Goal: Find contact information: Find contact information

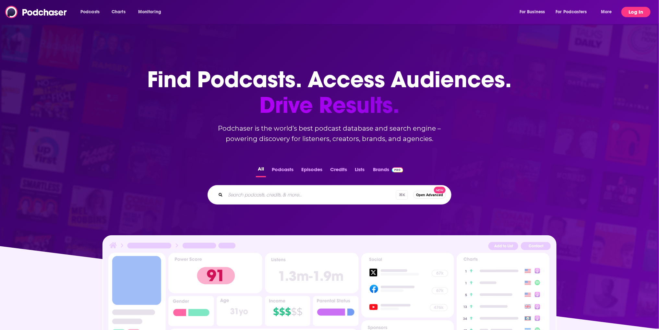
click at [641, 13] on button "Log In" at bounding box center [635, 12] width 29 height 10
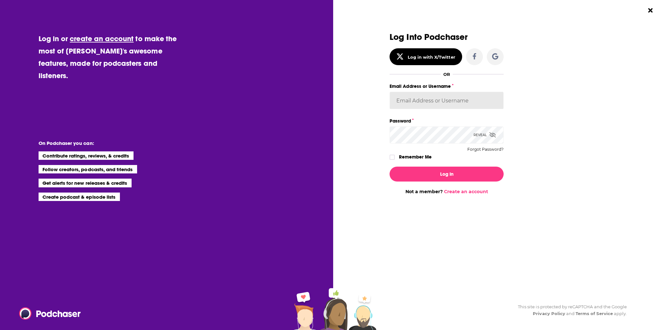
type input "ehladik"
click at [488, 136] on div "Reveal" at bounding box center [485, 134] width 22 height 17
click at [545, 160] on div "Log Into Podchaser Log in with X/Twitter OR Email Address or Username ehladik P…" at bounding box center [498, 113] width 217 height 162
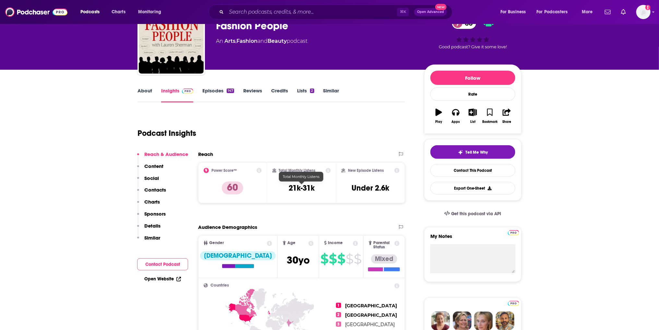
click at [288, 192] on h3 "21k-31k" at bounding box center [301, 188] width 26 height 10
copy div "21k-31k"
click at [461, 167] on link "Contact This Podcast" at bounding box center [472, 170] width 85 height 13
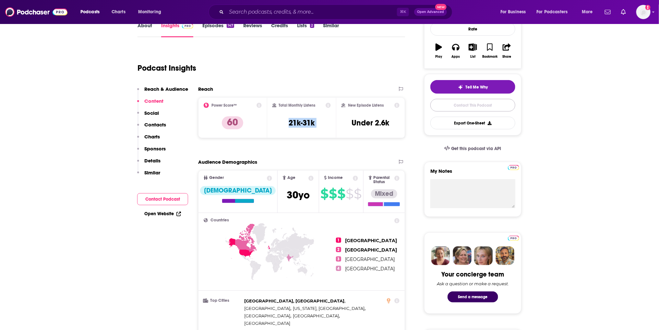
scroll to position [21, 0]
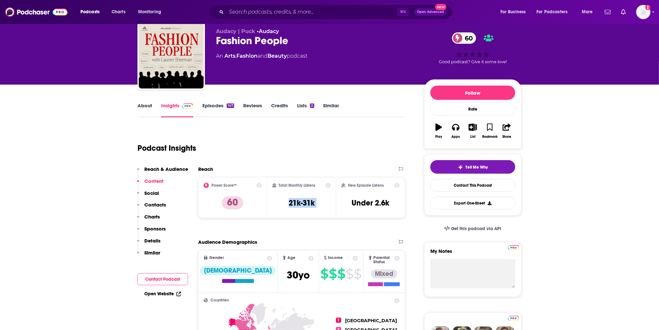
click at [214, 105] on link "Episodes 147" at bounding box center [218, 109] width 32 height 15
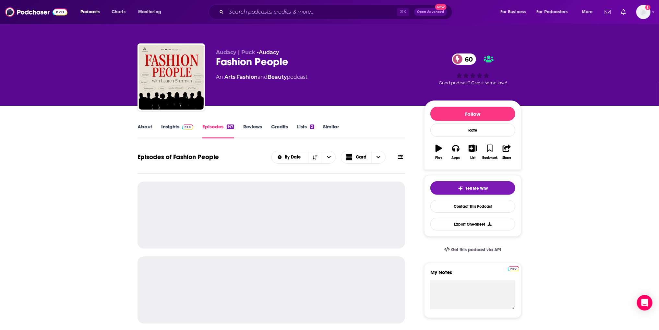
click at [145, 131] on link "About" at bounding box center [144, 130] width 15 height 15
